Goal: Information Seeking & Learning: Compare options

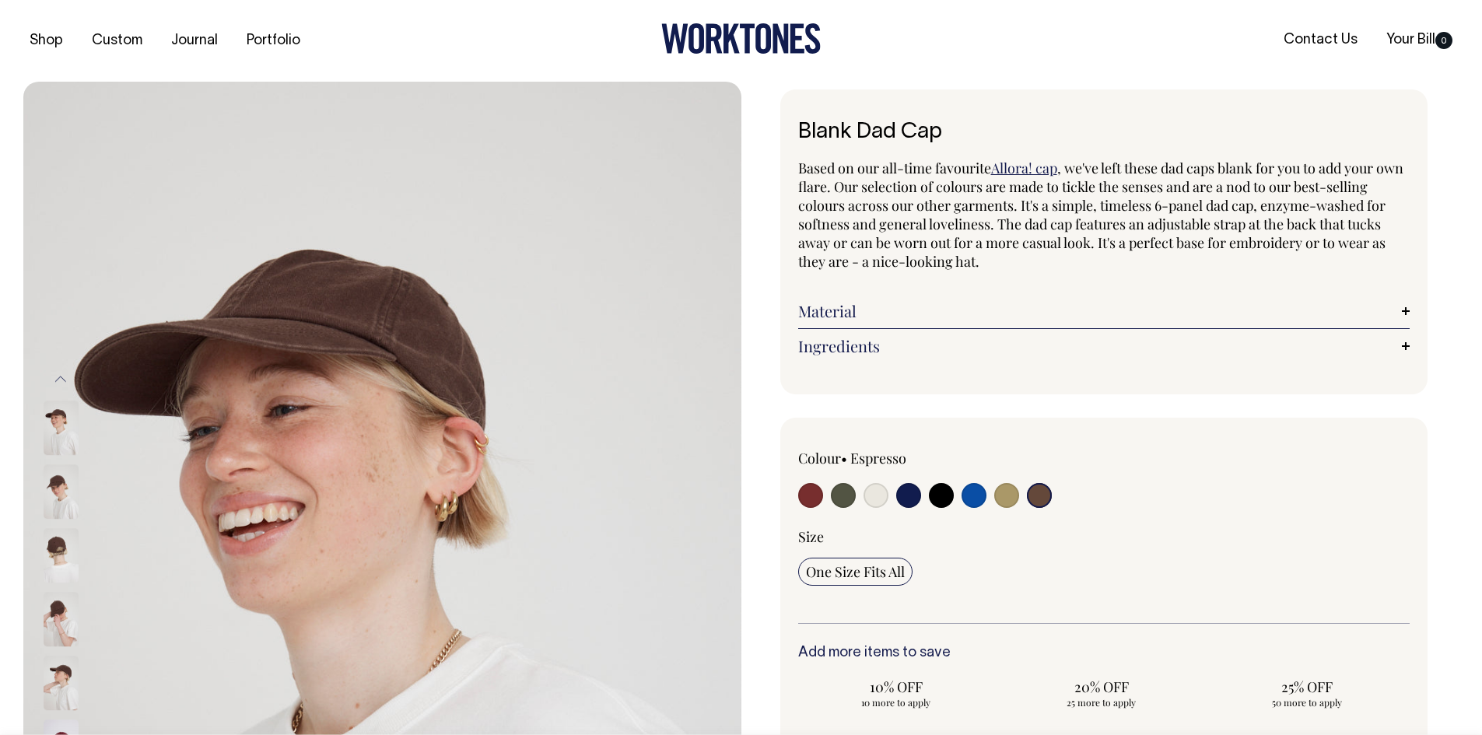
select select "Espresso"
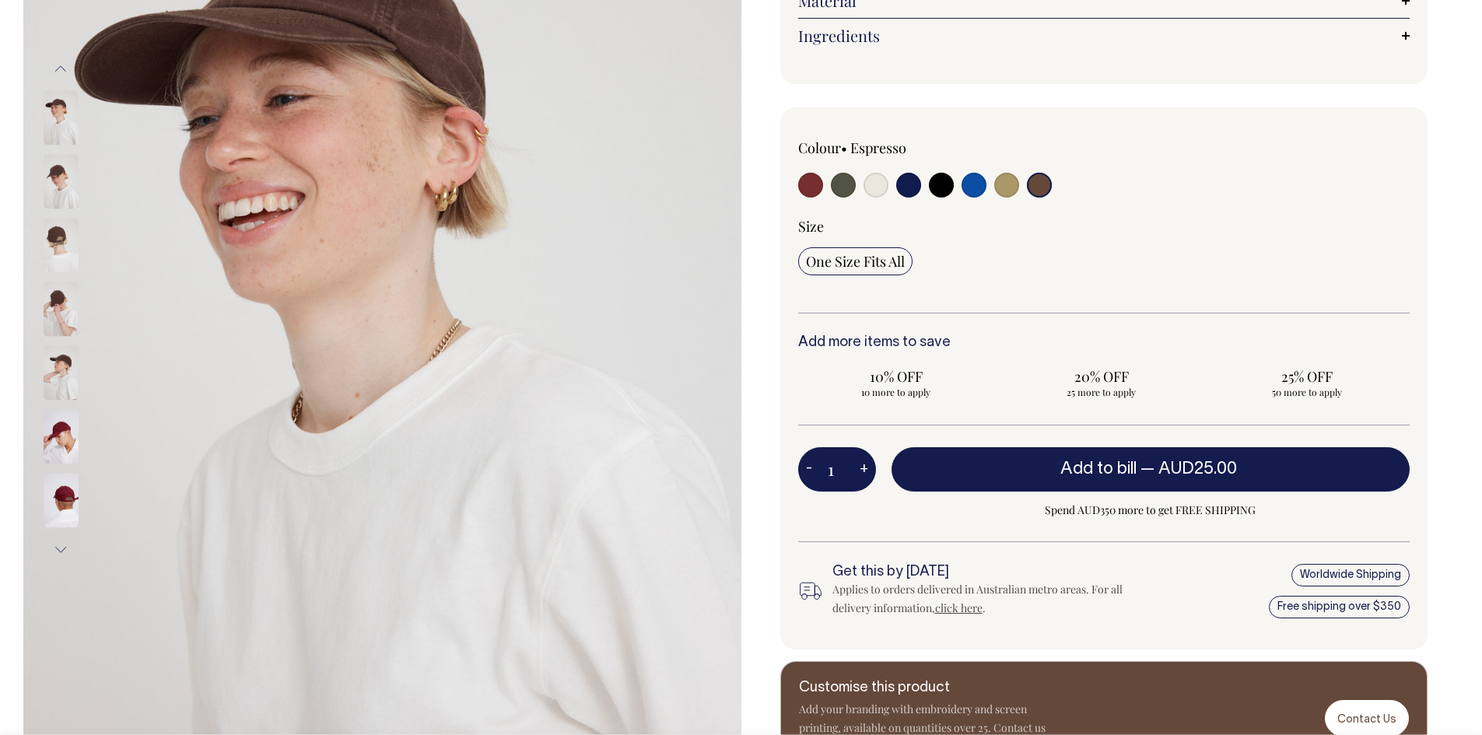
scroll to position [311, 0]
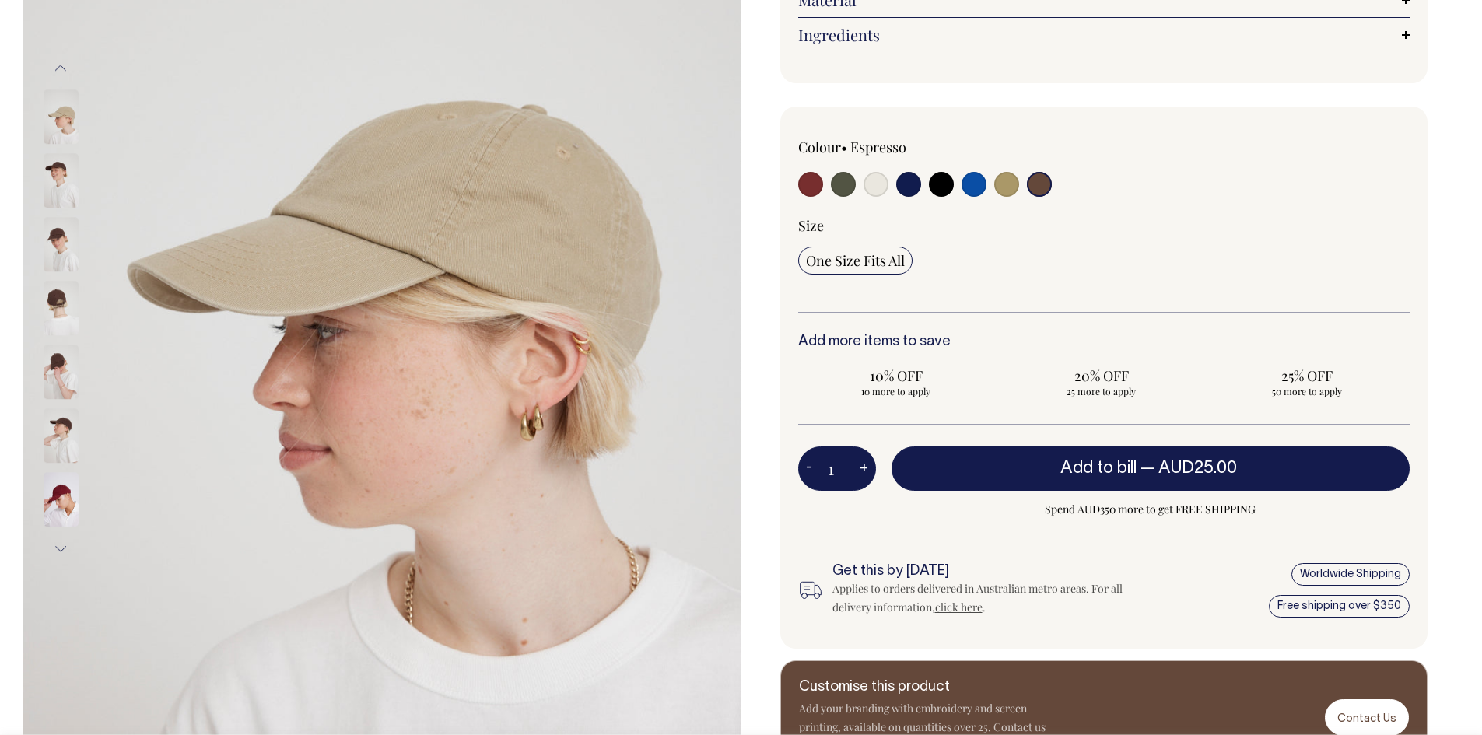
click at [58, 181] on img at bounding box center [61, 181] width 35 height 54
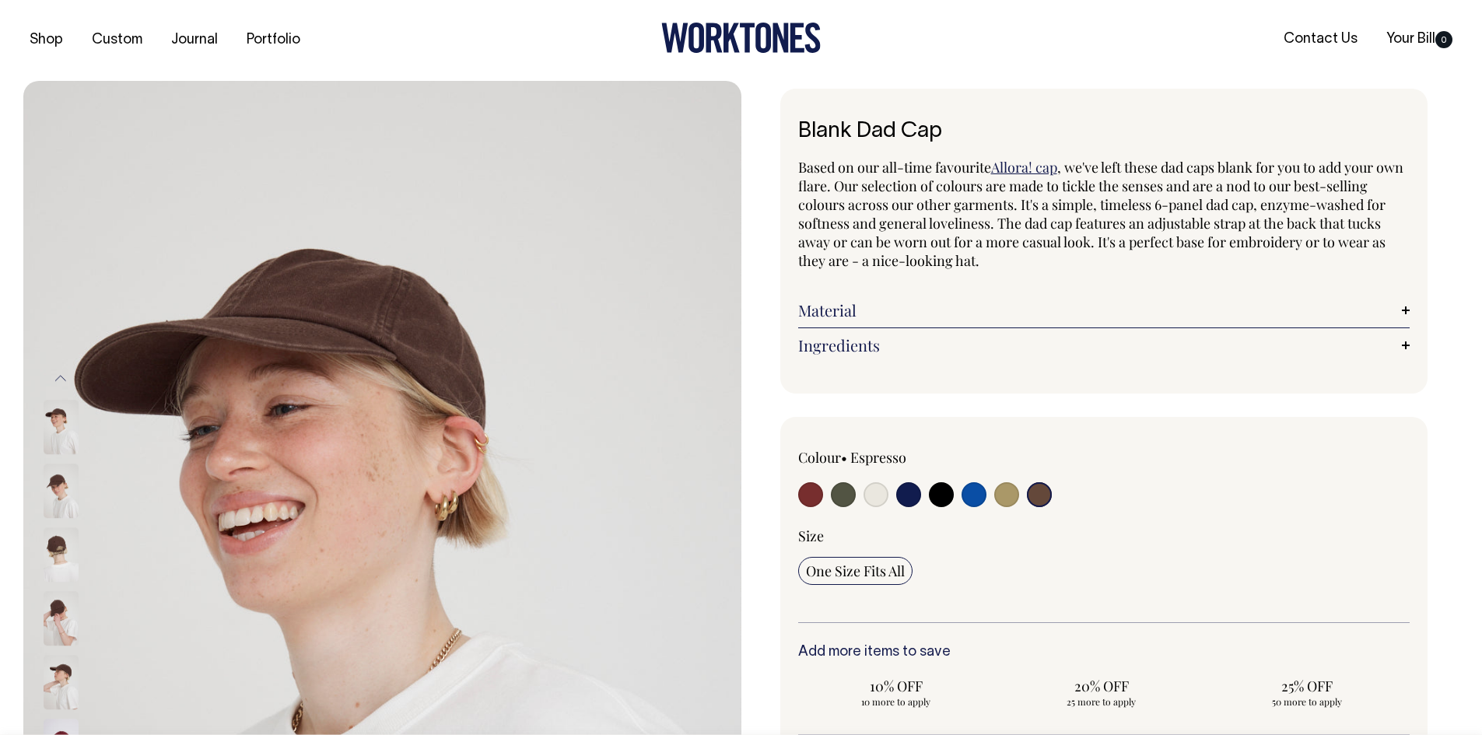
scroll to position [0, 0]
click at [1404, 305] on link "Material" at bounding box center [1104, 311] width 612 height 19
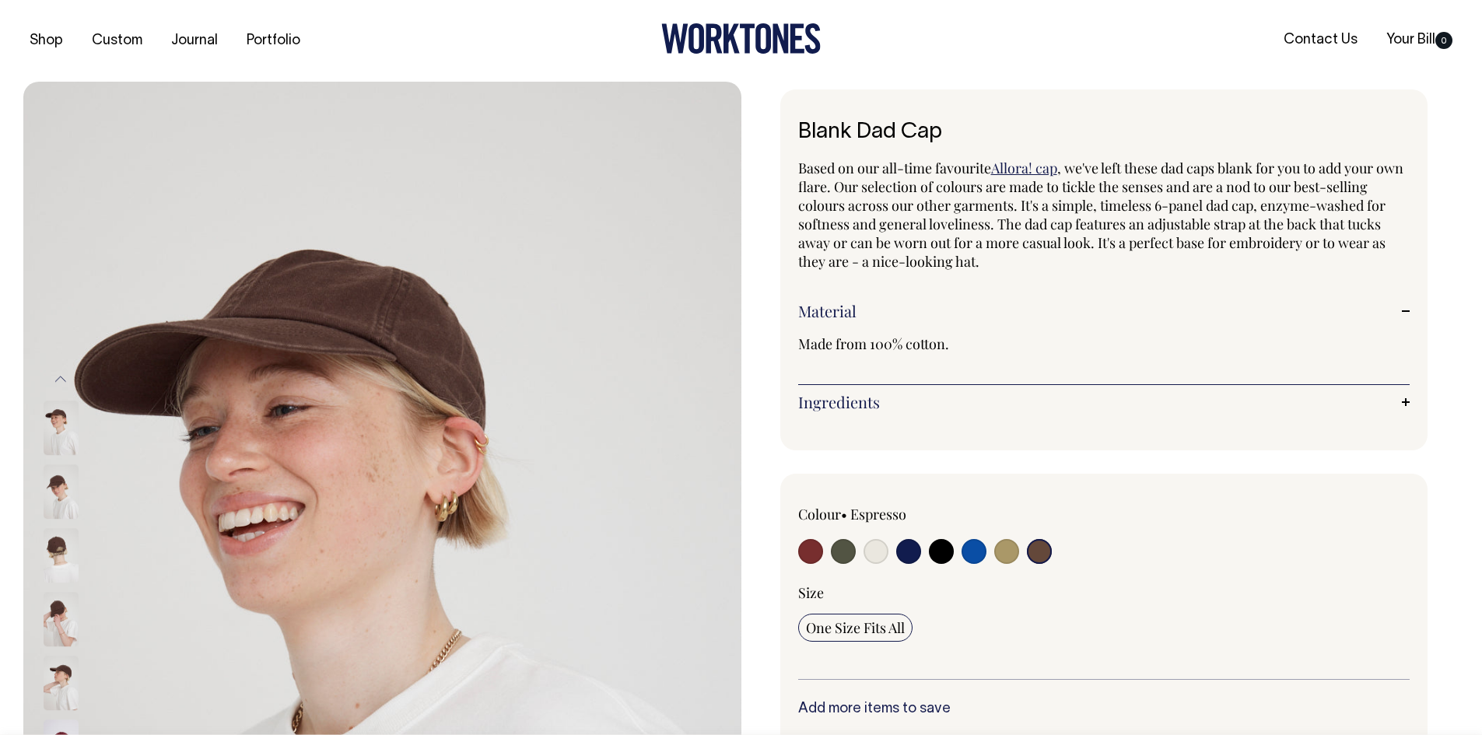
click at [1401, 398] on link "Ingredients" at bounding box center [1104, 402] width 612 height 19
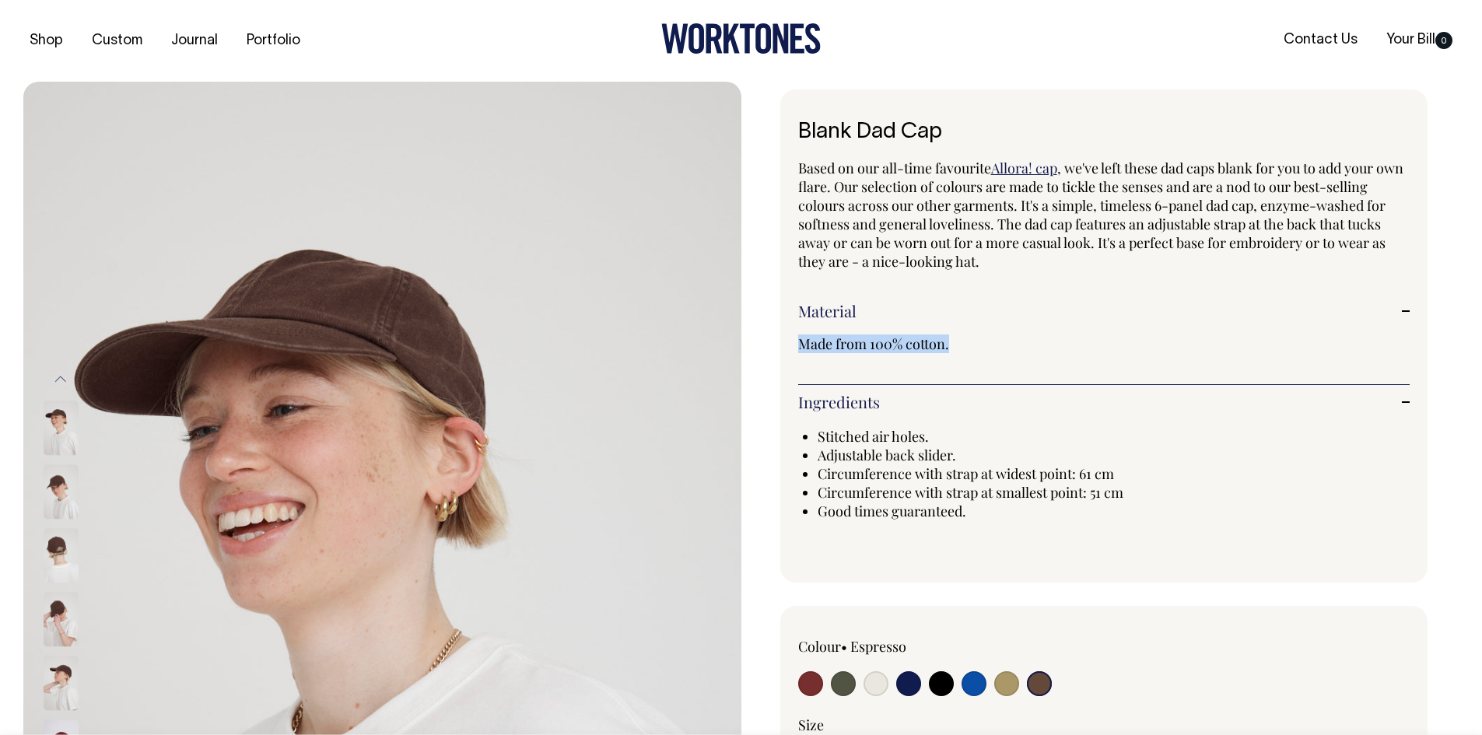
drag, startPoint x: 987, startPoint y: 348, endPoint x: 774, endPoint y: 347, distance: 213.2
click at [774, 347] on div "Blank Dad Cap Based on our all-time favourite Allora! cap , we've left these da…" at bounding box center [1101, 681] width 718 height 1185
copy span "Made from 100% cotton."
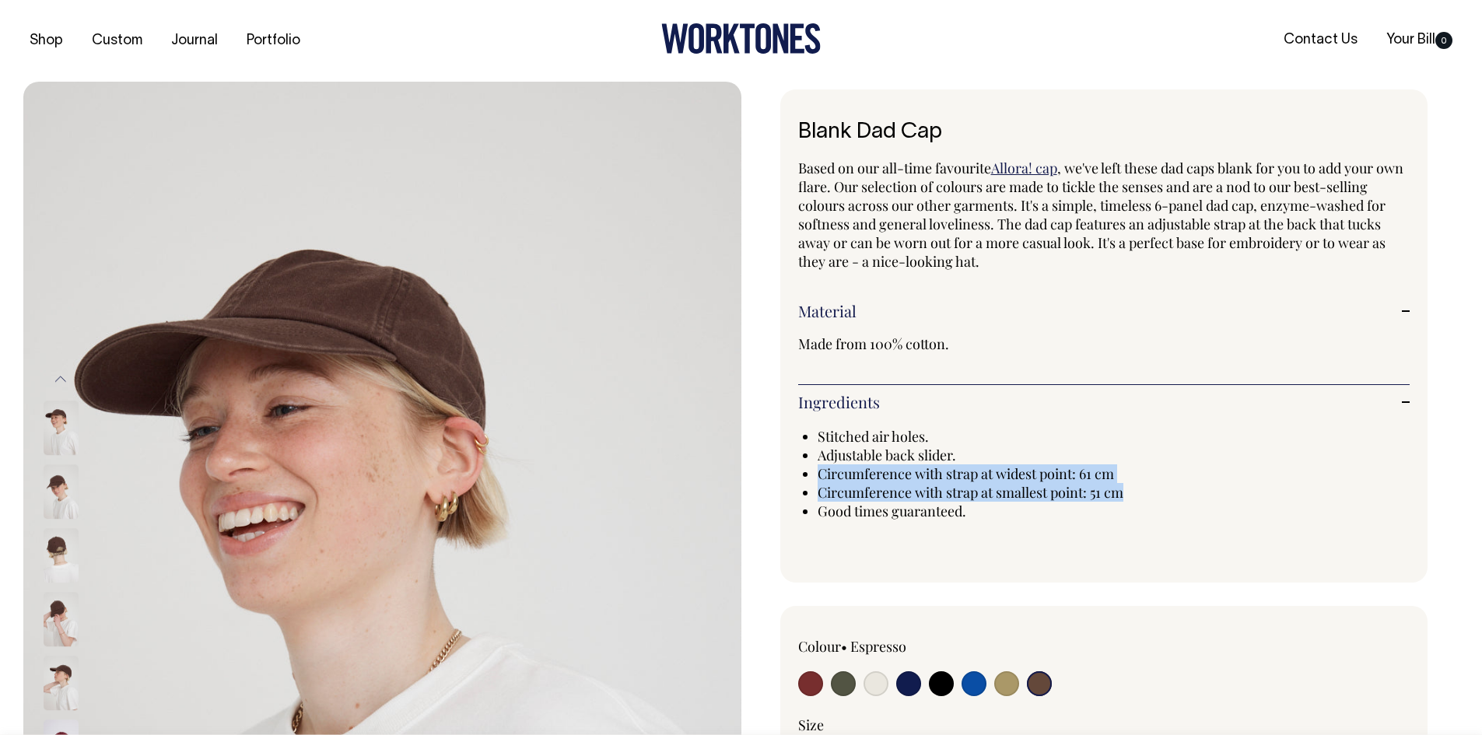
drag, startPoint x: 1135, startPoint y: 492, endPoint x: 815, endPoint y: 478, distance: 319.3
click at [815, 478] on div "Stitched air holes. Adjustable back slider. Circumference with strap at widest …" at bounding box center [1104, 473] width 612 height 93
copy ul "Circumference with strap at widest point: 61 cm Circumference with strap at sma…"
click at [869, 686] on input "radio" at bounding box center [876, 684] width 25 height 25
radio input "true"
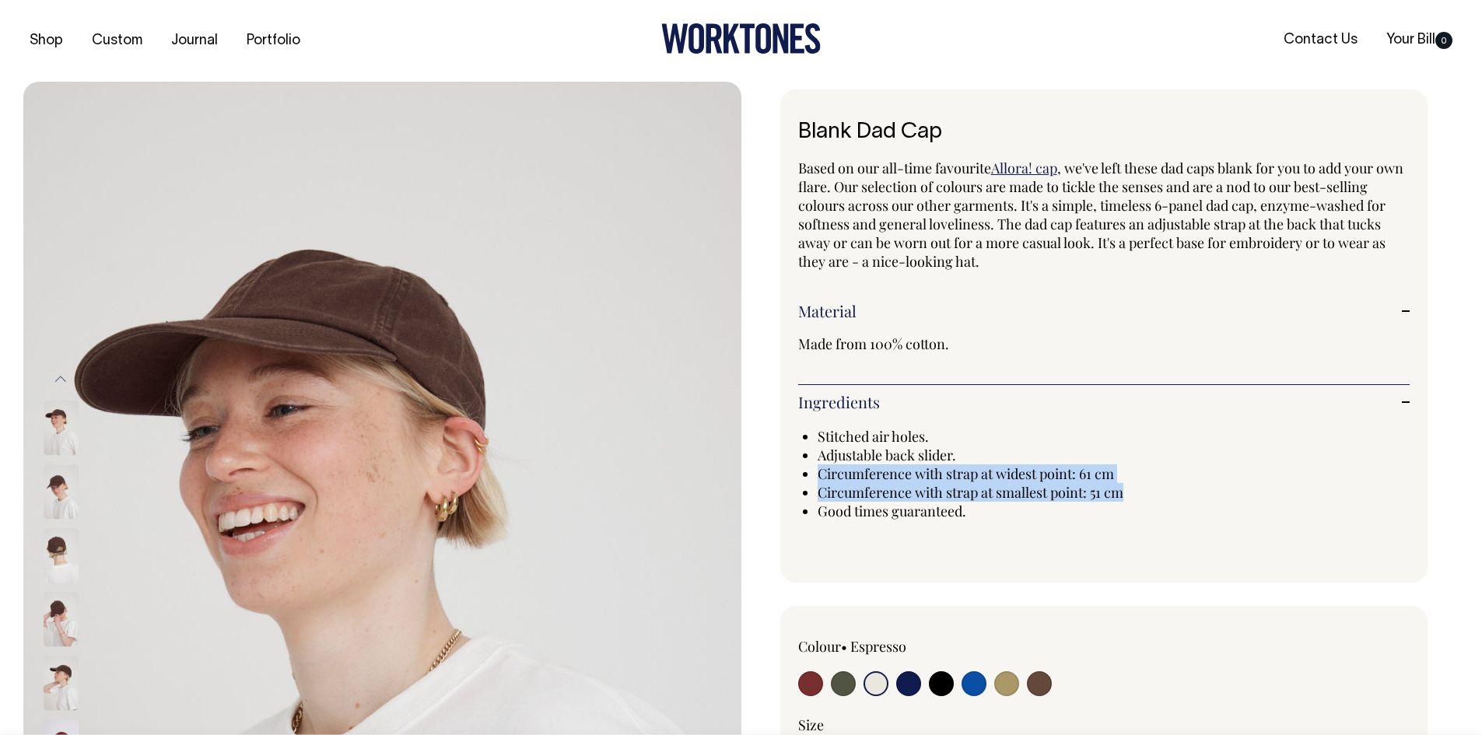
radio input "true"
select select "Natural"
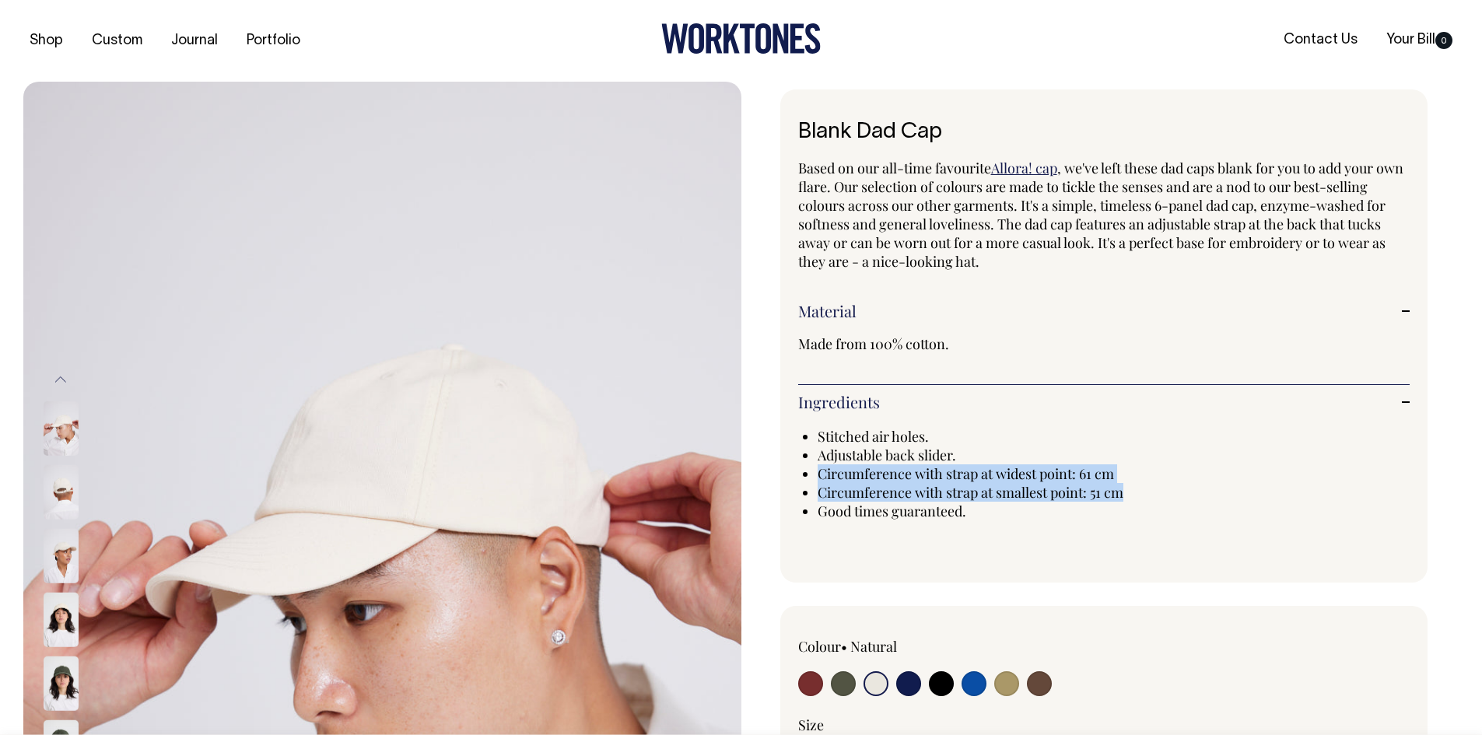
click at [812, 690] on input "radio" at bounding box center [810, 684] width 25 height 25
radio input "true"
select select "Burgundy"
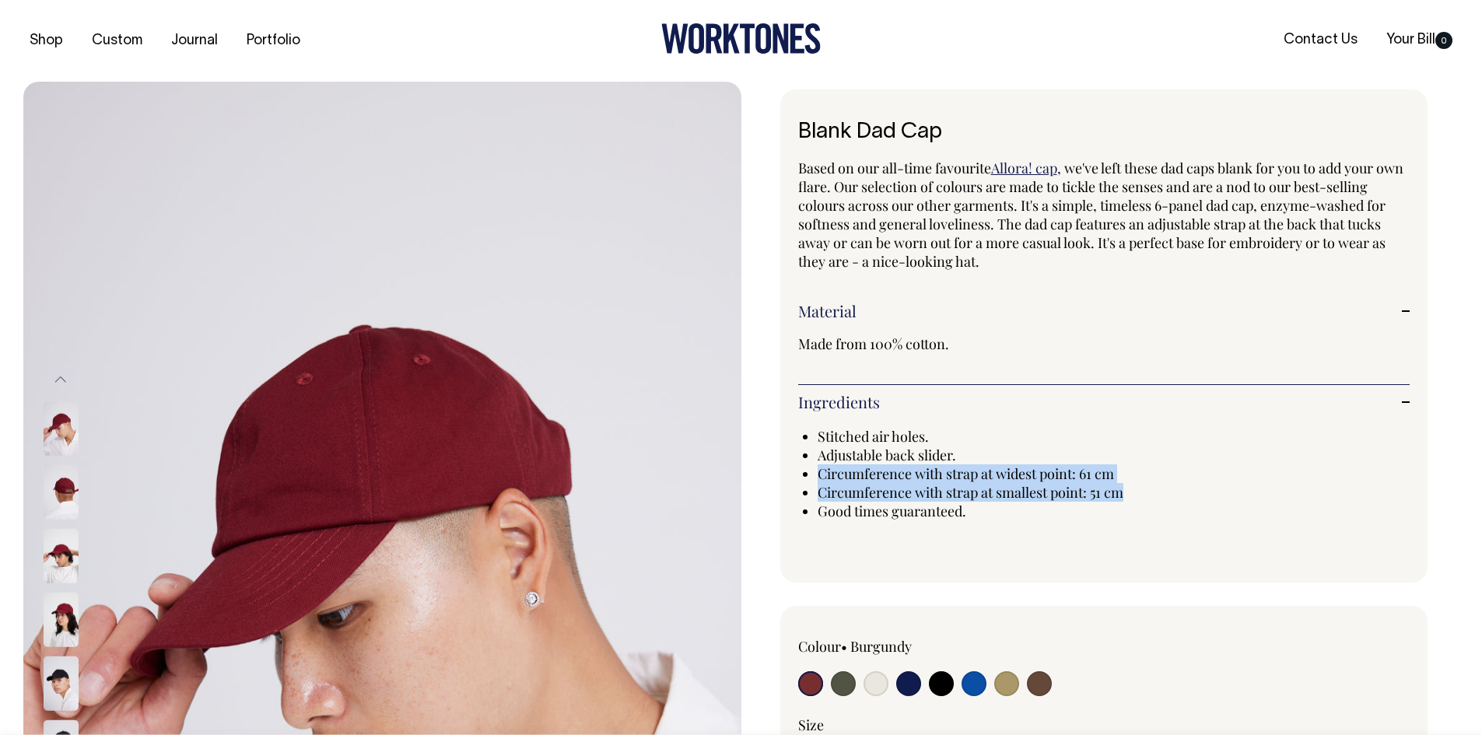
click at [1042, 682] on input "radio" at bounding box center [1039, 684] width 25 height 25
radio input "true"
select select "Espresso"
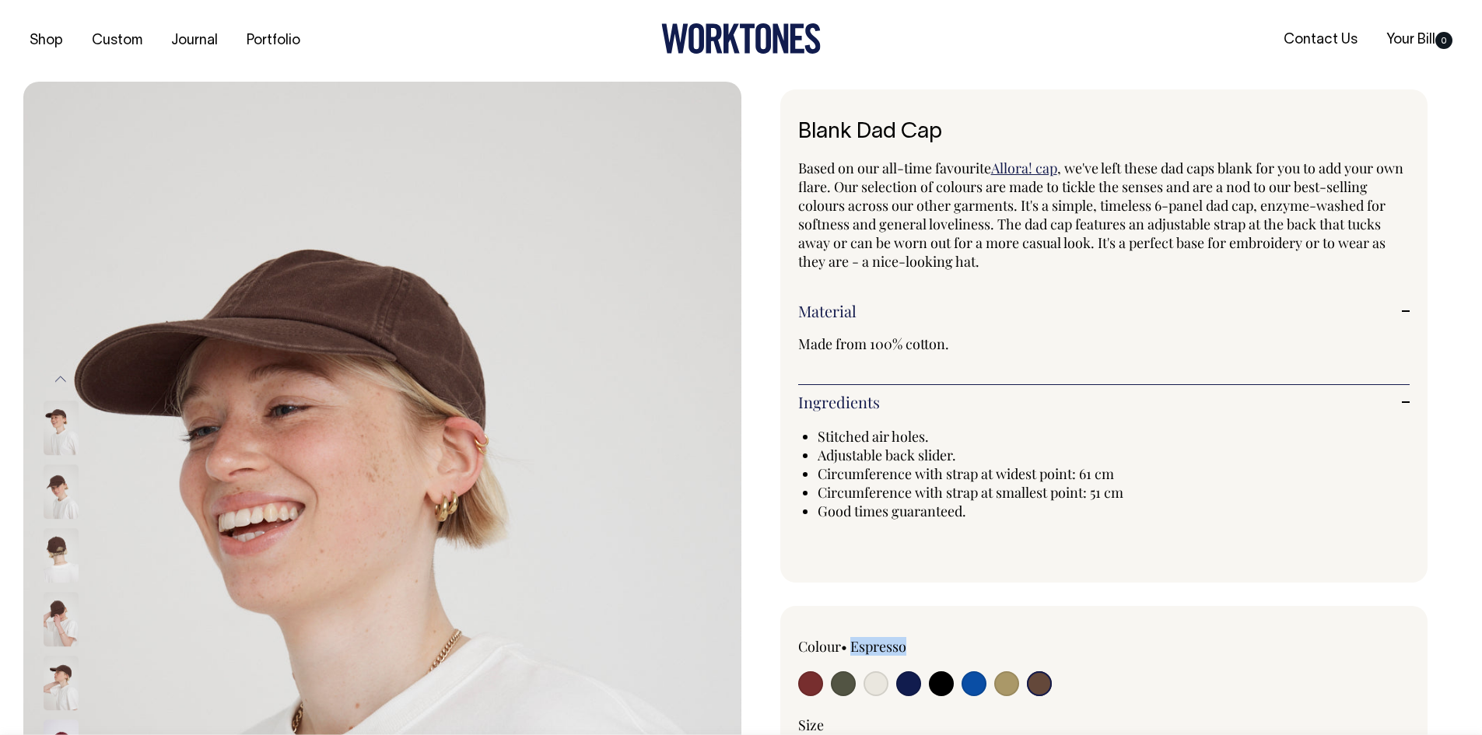
drag, startPoint x: 920, startPoint y: 650, endPoint x: 855, endPoint y: 652, distance: 64.6
click at [855, 652] on div "Colour • Espresso" at bounding box center [920, 646] width 245 height 19
copy label "Espresso"
